Goal: Contribute content: Add original content to the website for others to see

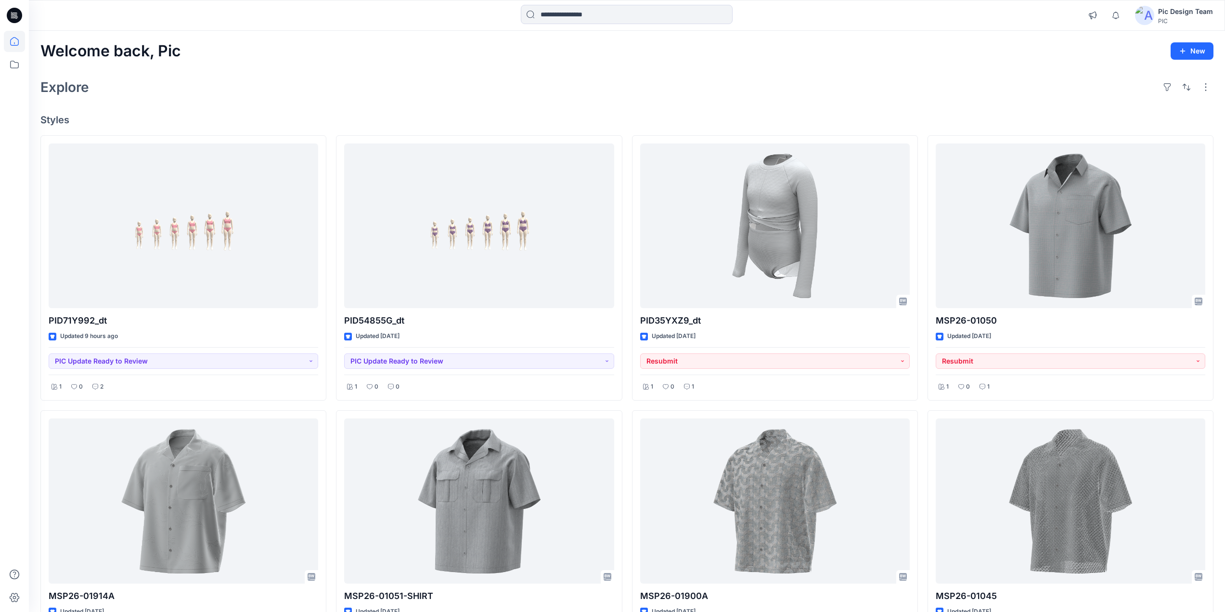
click at [11, 13] on icon at bounding box center [14, 15] width 15 height 15
click at [11, 63] on icon at bounding box center [14, 64] width 21 height 21
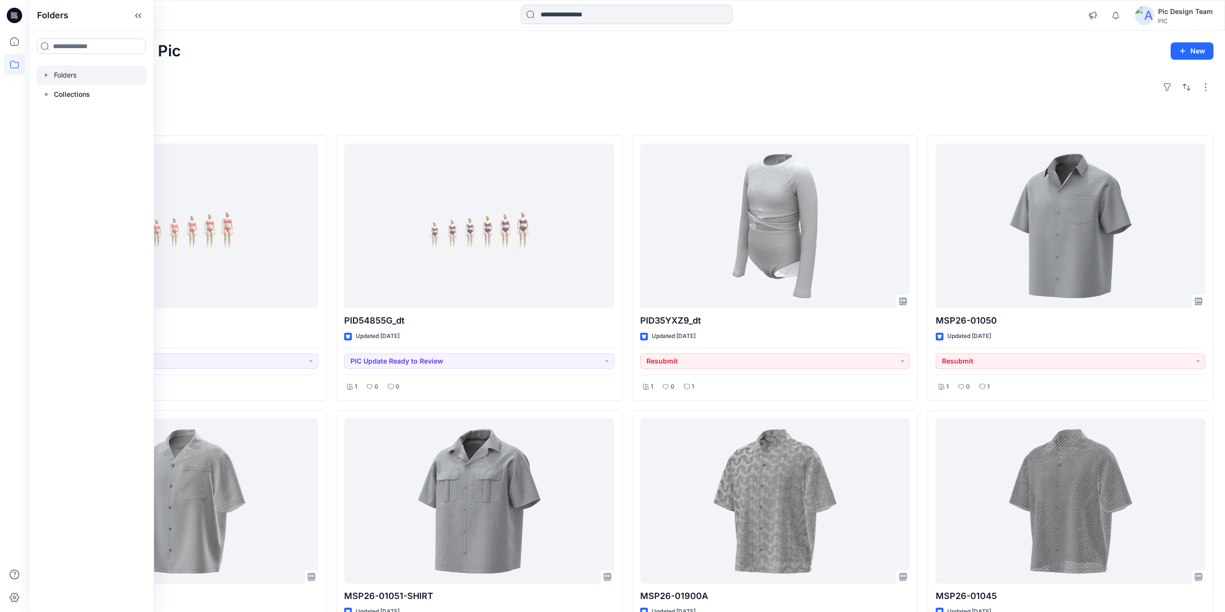
click at [63, 78] on div at bounding box center [92, 74] width 110 height 19
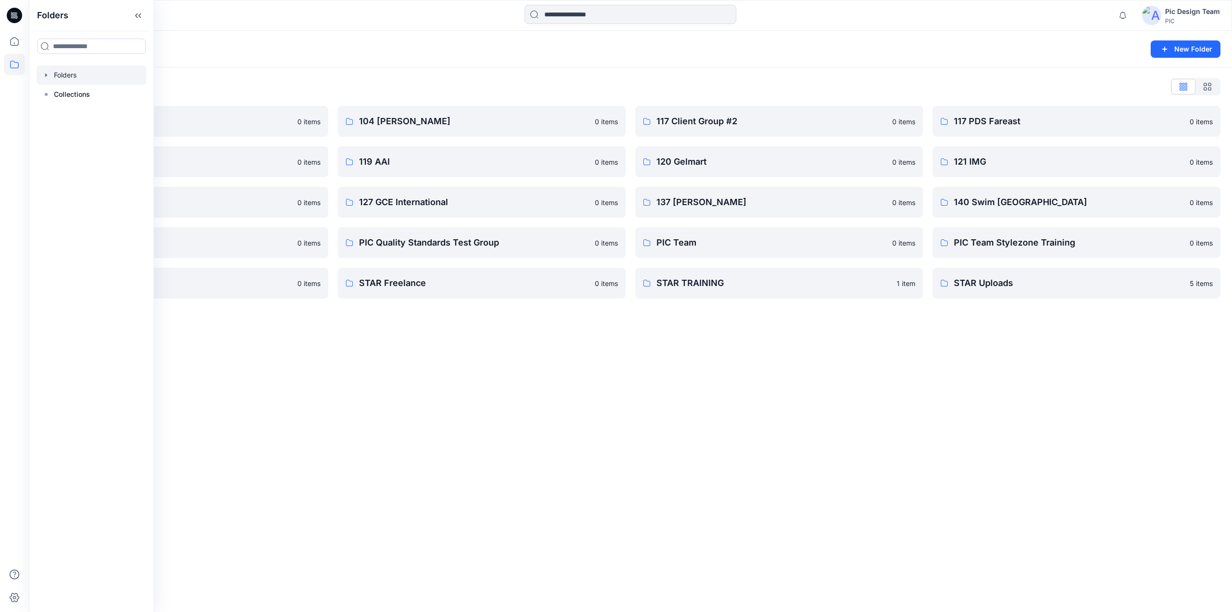
click at [677, 399] on div "Folders New Folder Folders List 103 HIS International 0 items 118 Add Black 0 i…" at bounding box center [631, 321] width 1204 height 581
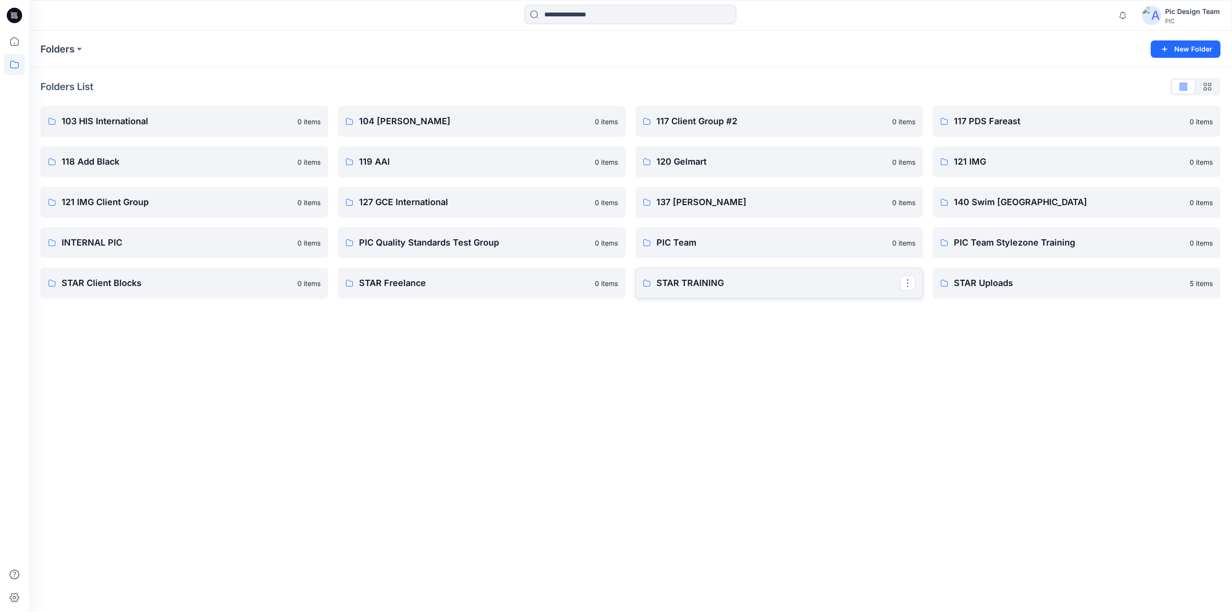
click at [758, 287] on p "STAR TRAINING" at bounding box center [779, 282] width 244 height 13
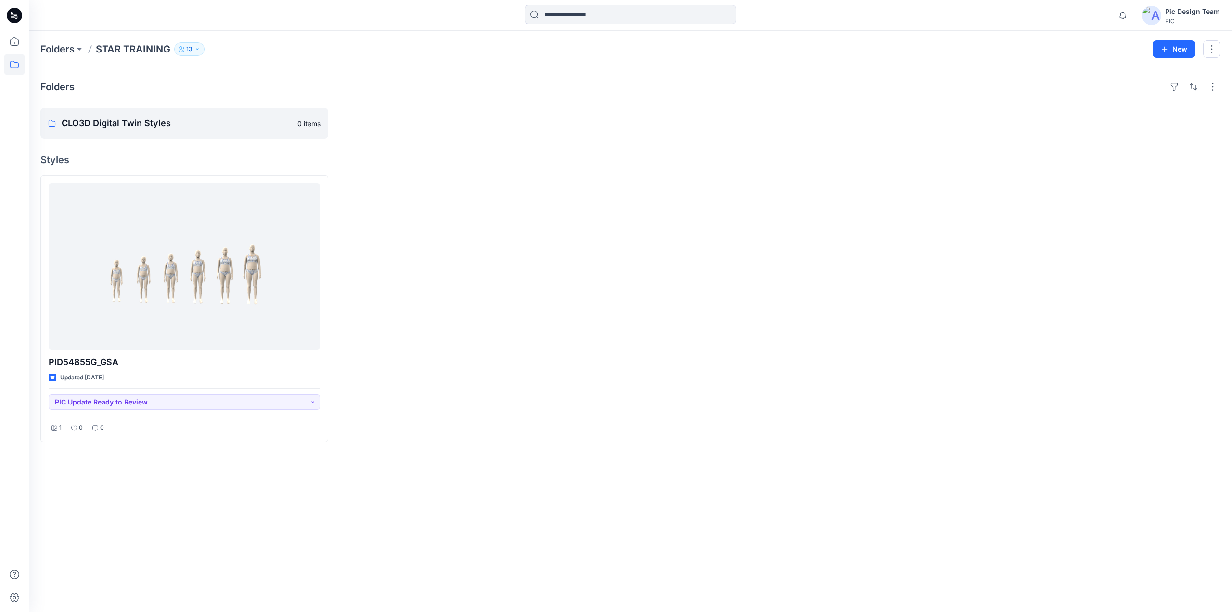
click at [1168, 58] on div "Folders STAR TRAINING 13 New" at bounding box center [631, 49] width 1204 height 37
click at [1171, 52] on button "New" at bounding box center [1174, 48] width 43 height 17
click at [1143, 75] on p "New Style" at bounding box center [1144, 73] width 32 height 12
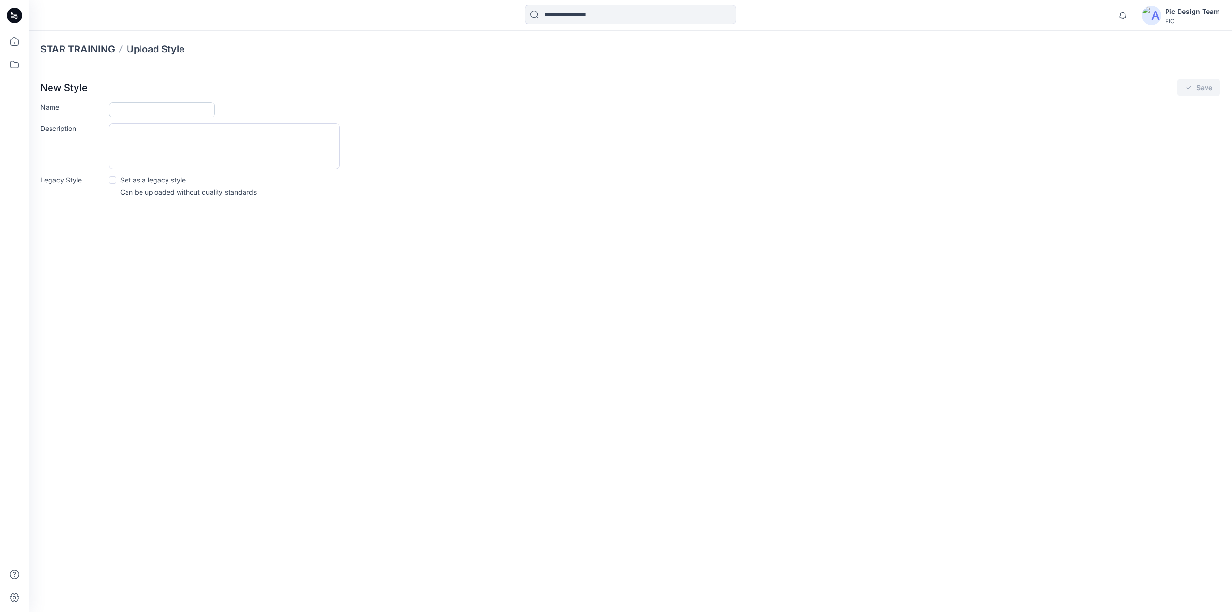
click at [163, 107] on input "Name" at bounding box center [162, 109] width 106 height 15
type input "****"
drag, startPoint x: 1199, startPoint y: 86, endPoint x: 1203, endPoint y: 91, distance: 5.8
click at [1200, 87] on button "Save" at bounding box center [1199, 87] width 44 height 17
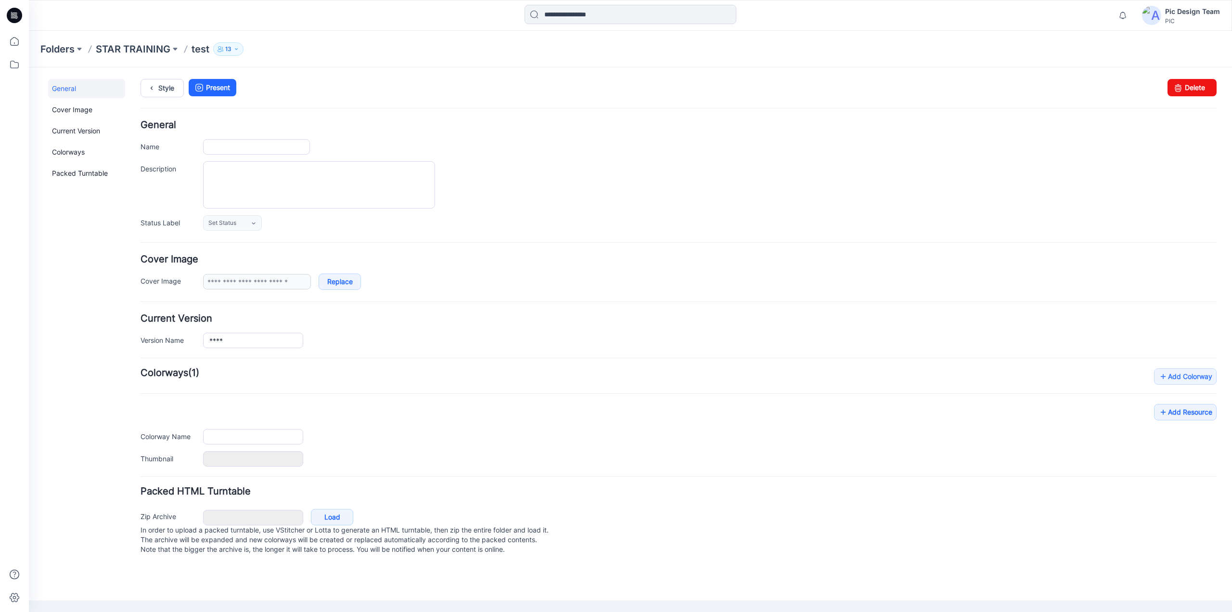
type input "****"
type input "**********"
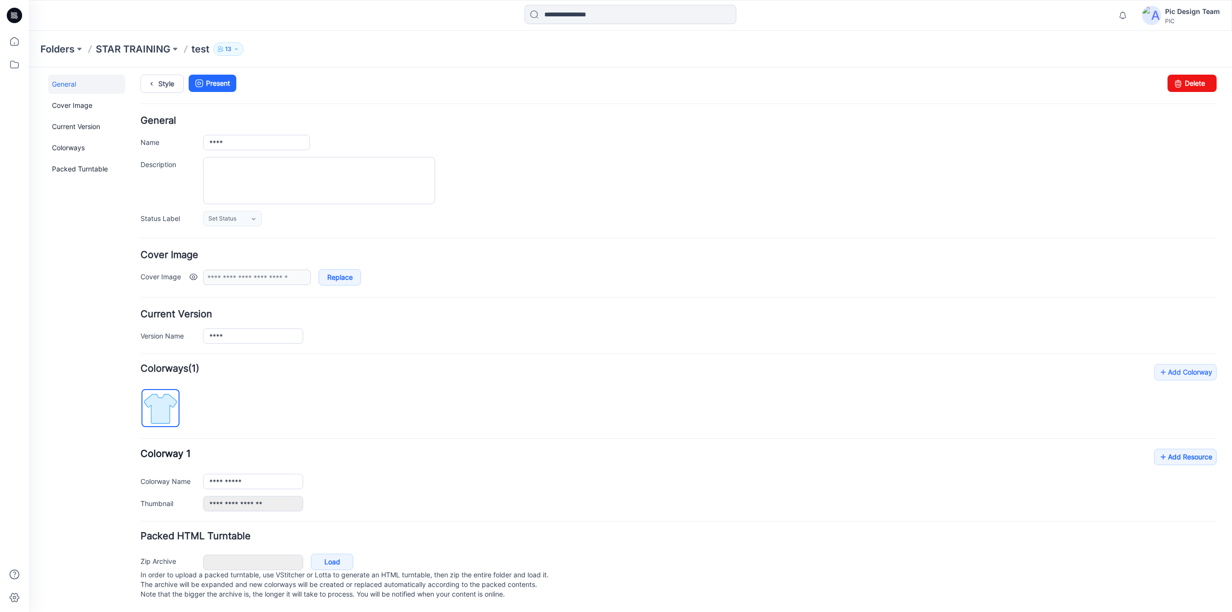
scroll to position [14, 0]
click at [1172, 449] on link "Add Resource" at bounding box center [1185, 457] width 63 height 16
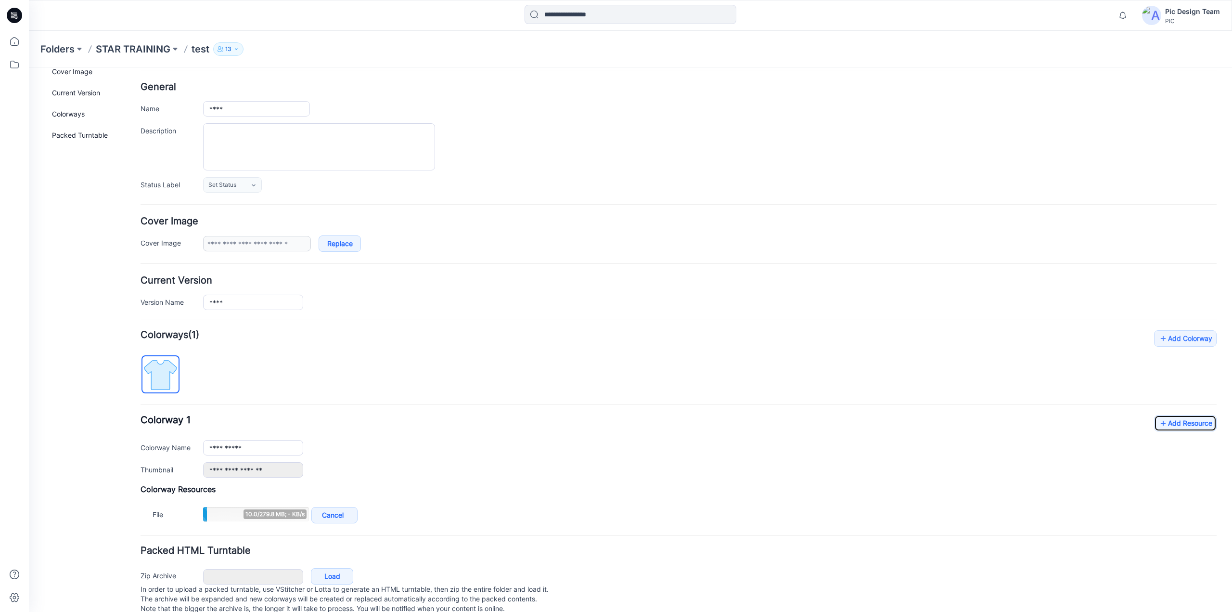
scroll to position [62, 0]
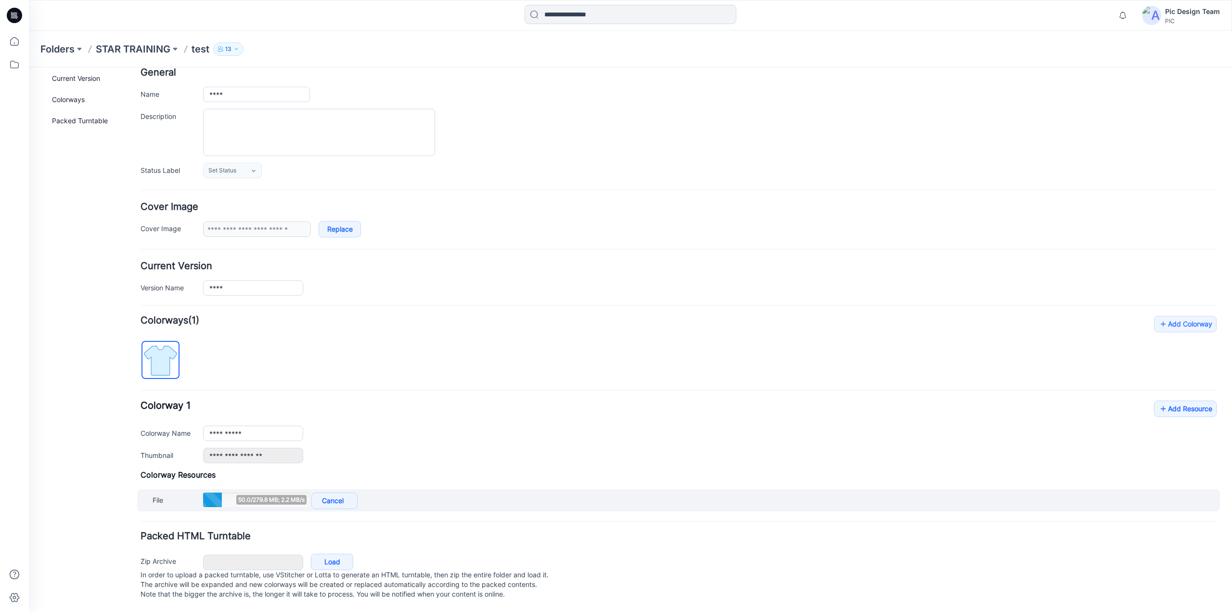
click at [397, 499] on div "File 50.0/279.8 MB; 2.2 MB/s Cancel Add to all colorways" at bounding box center [678, 500] width 1083 height 22
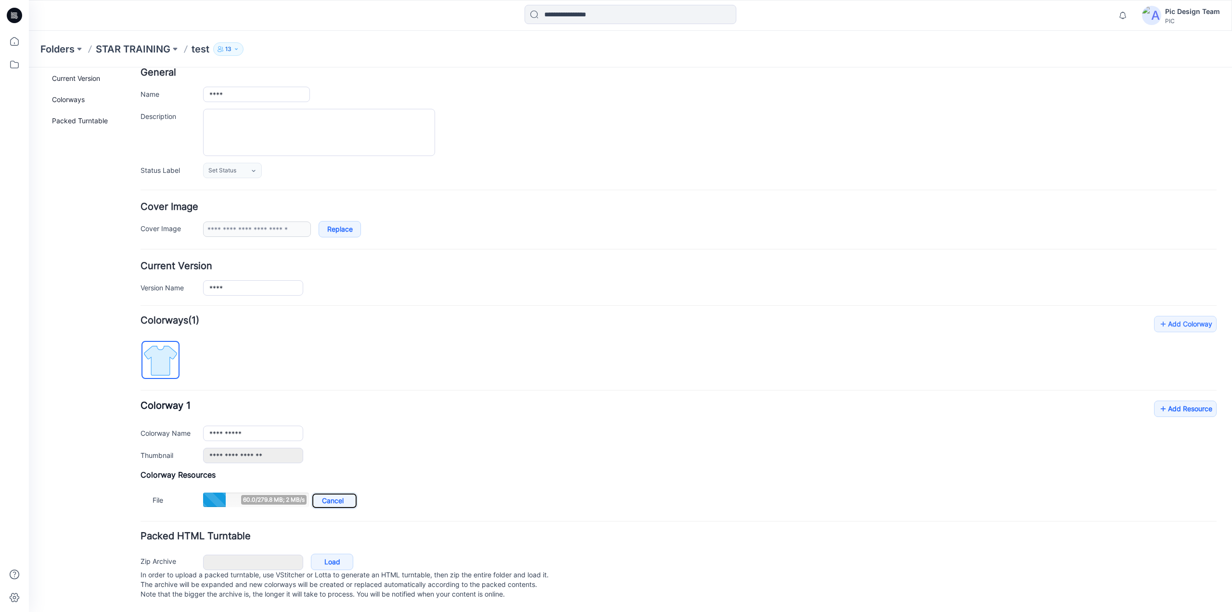
click at [336, 493] on link "Cancel" at bounding box center [334, 500] width 46 height 16
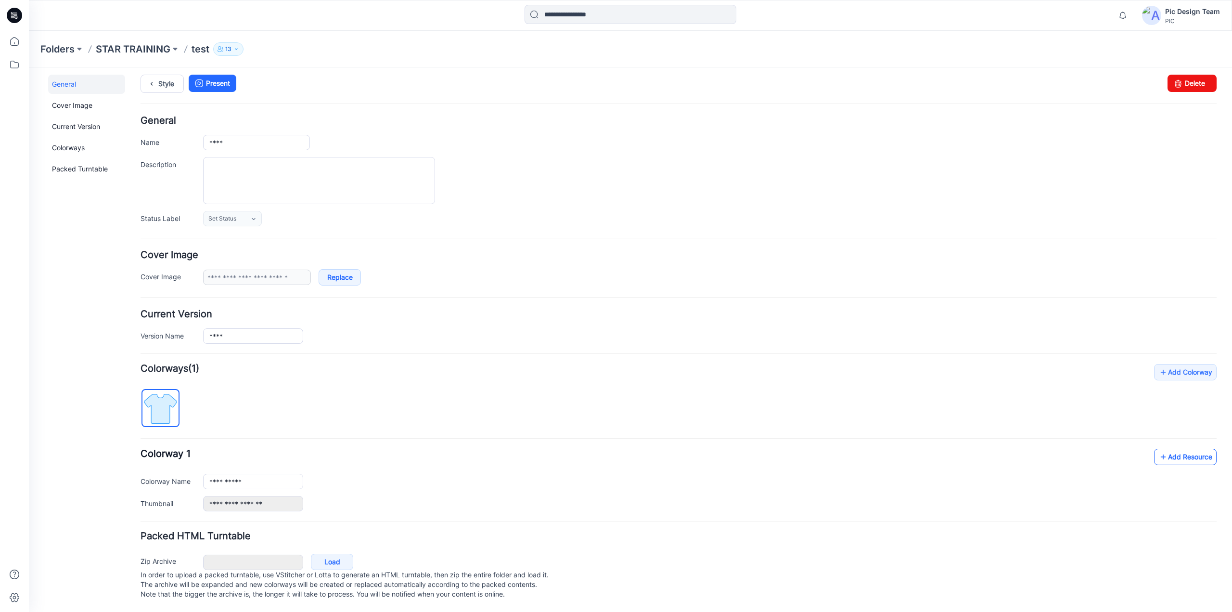
click at [1194, 449] on link "Add Resource" at bounding box center [1185, 457] width 63 height 16
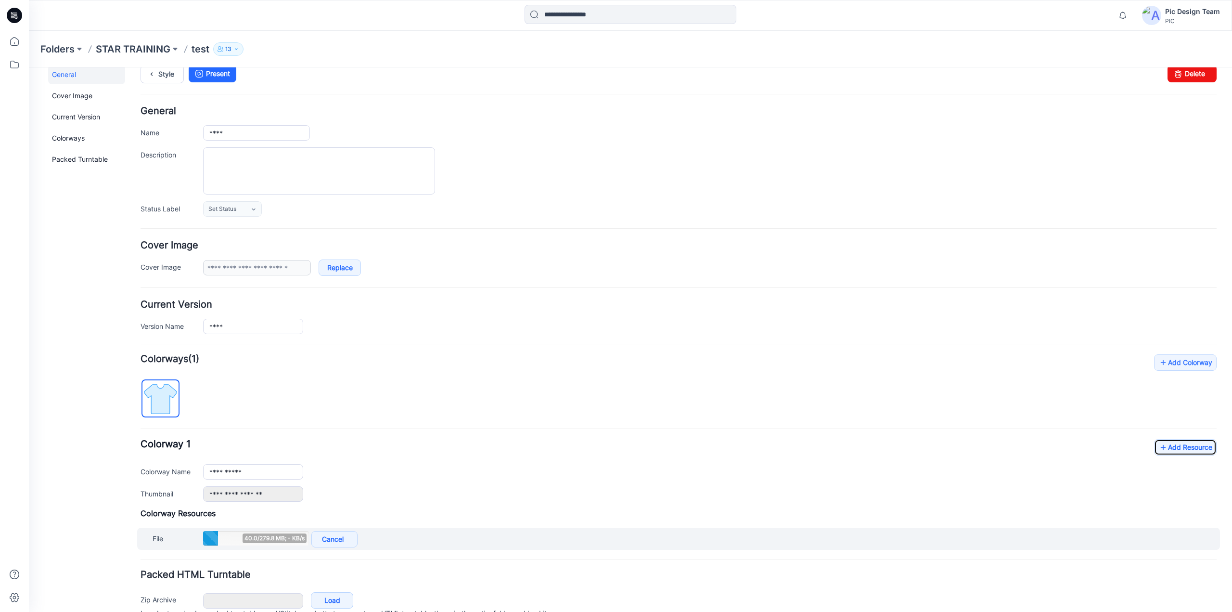
click at [391, 535] on div "File 40.0/279.8 MB; - KB/s Cancel Add to all colorways" at bounding box center [678, 539] width 1083 height 22
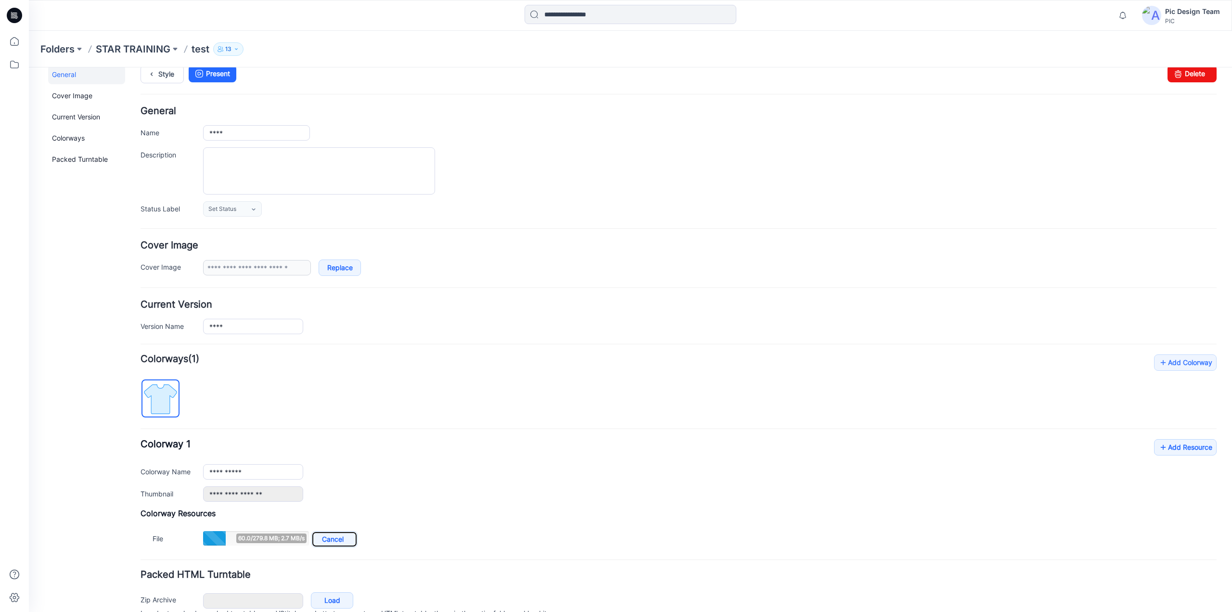
click at [335, 537] on link "Cancel" at bounding box center [334, 539] width 46 height 16
